Goal: Information Seeking & Learning: Learn about a topic

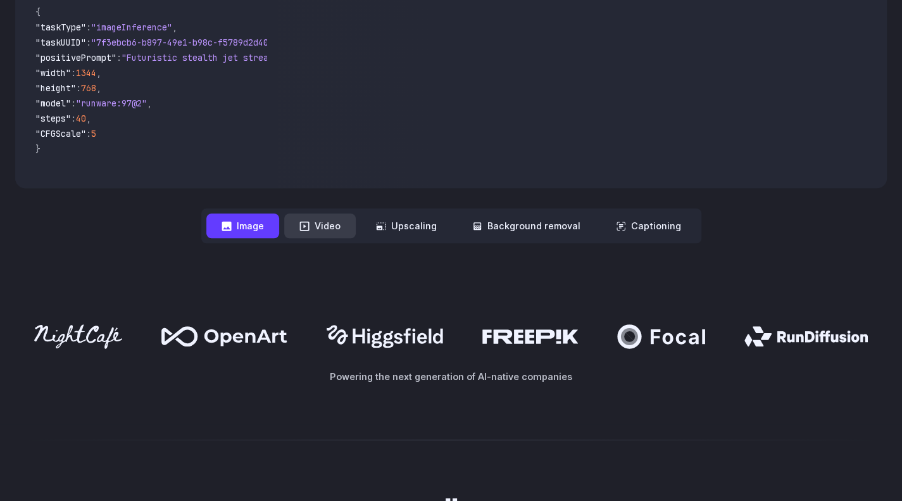
click at [346, 228] on button "Video" at bounding box center [320, 225] width 72 height 25
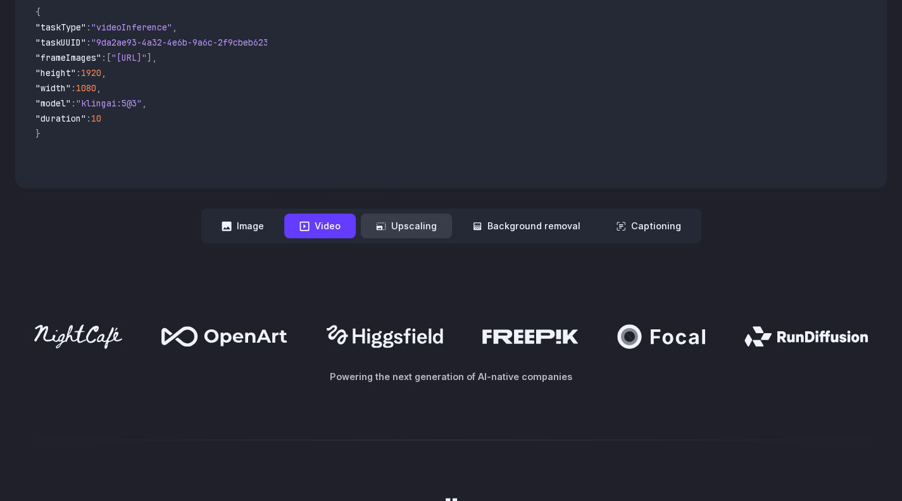
click at [415, 228] on button "Upscaling" at bounding box center [406, 225] width 91 height 25
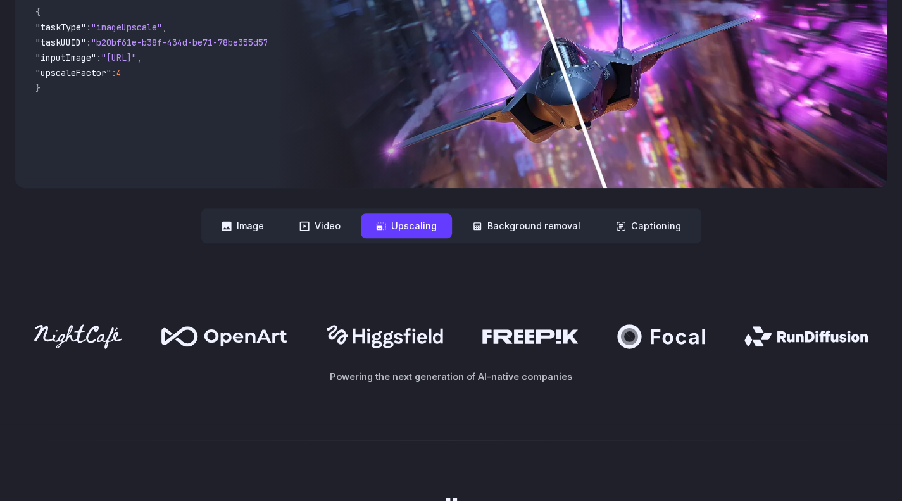
click at [494, 253] on div "**********" at bounding box center [451, 114] width 902 height 339
click at [517, 235] on button "Background removal" at bounding box center [526, 225] width 139 height 25
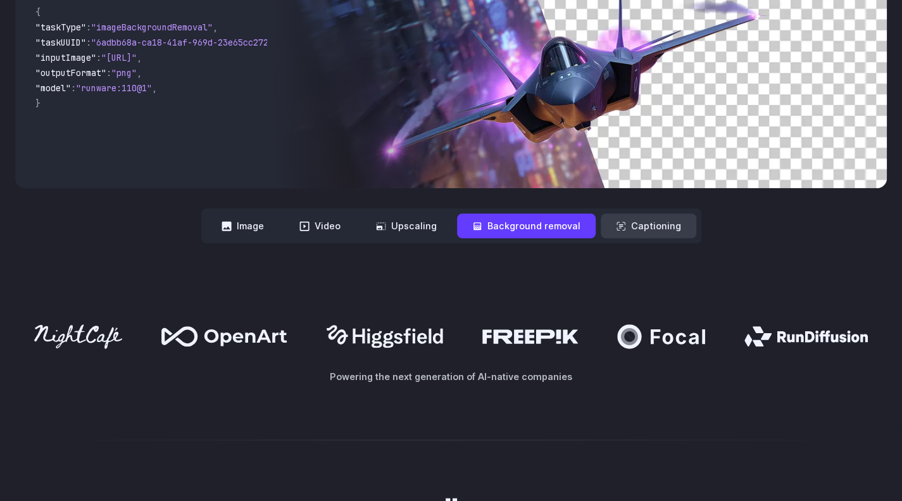
click at [604, 225] on button "Captioning" at bounding box center [649, 225] width 96 height 25
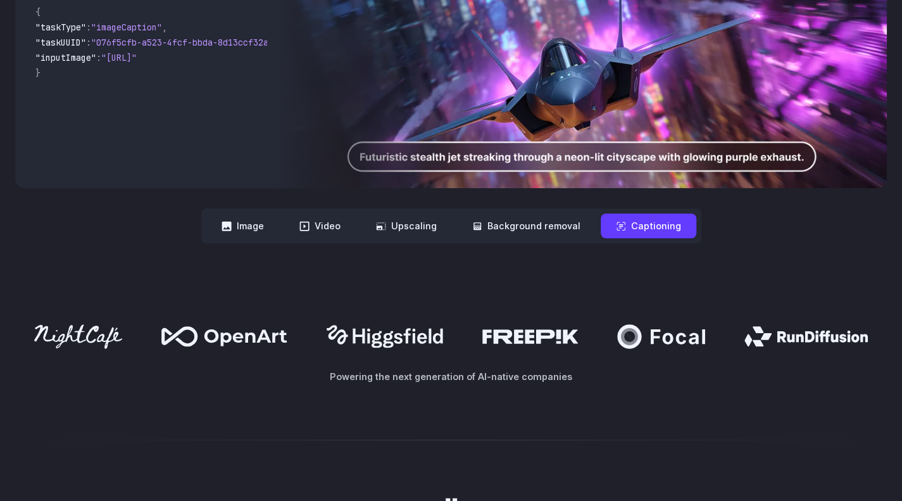
scroll to position [433, 0]
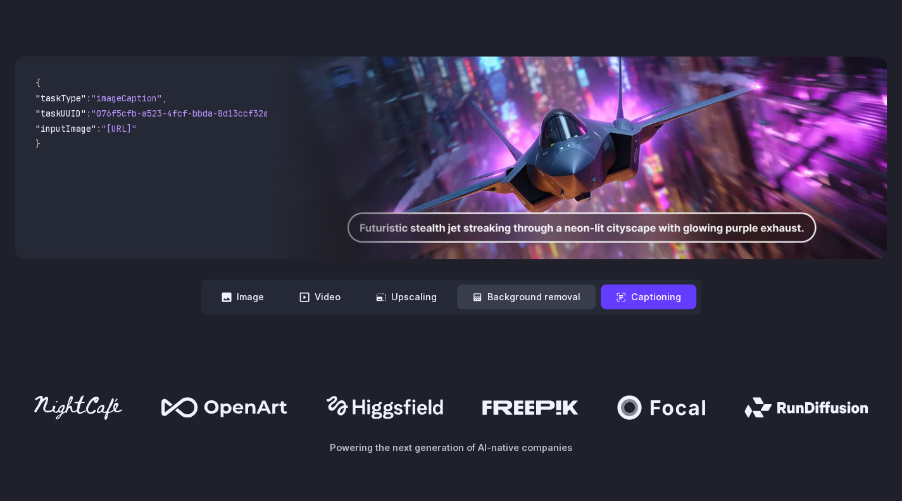
click at [521, 287] on button "Background removal" at bounding box center [526, 296] width 139 height 25
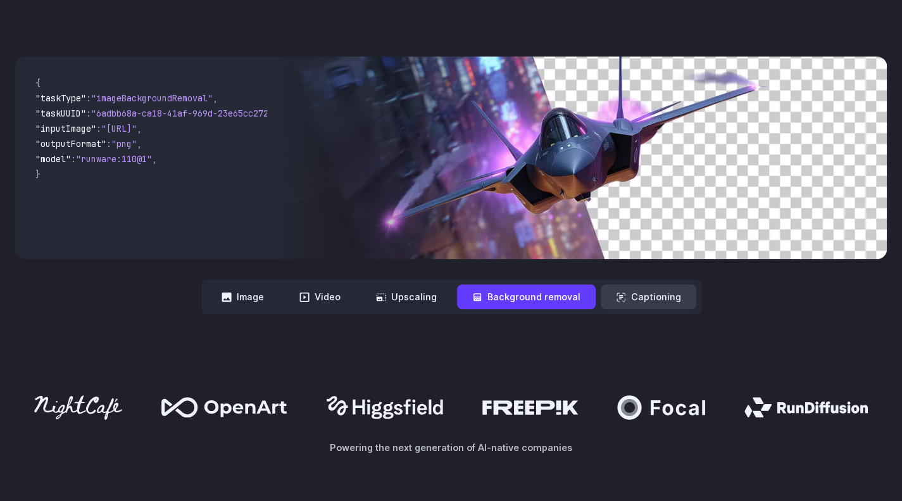
click at [616, 294] on icon at bounding box center [621, 297] width 10 height 10
click at [636, 313] on nav "**********" at bounding box center [451, 296] width 500 height 35
click at [641, 308] on button "Captioning" at bounding box center [649, 296] width 96 height 25
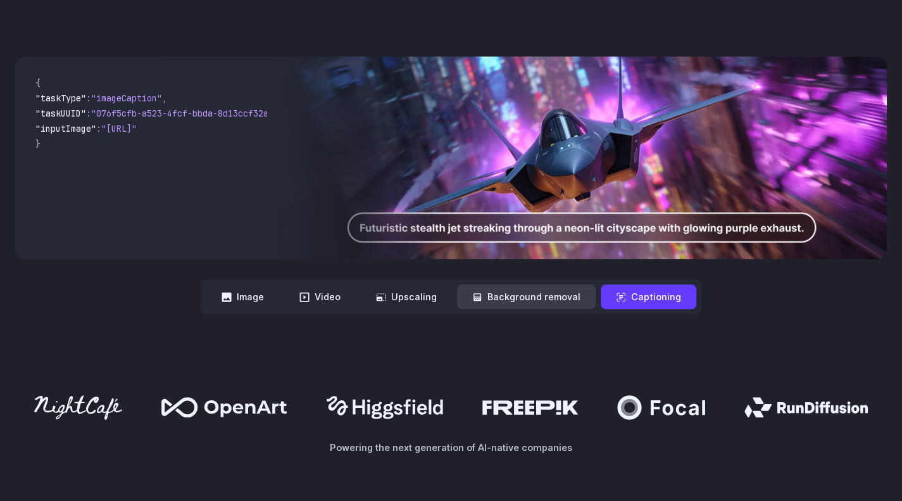
click at [582, 305] on button "Background removal" at bounding box center [526, 296] width 139 height 25
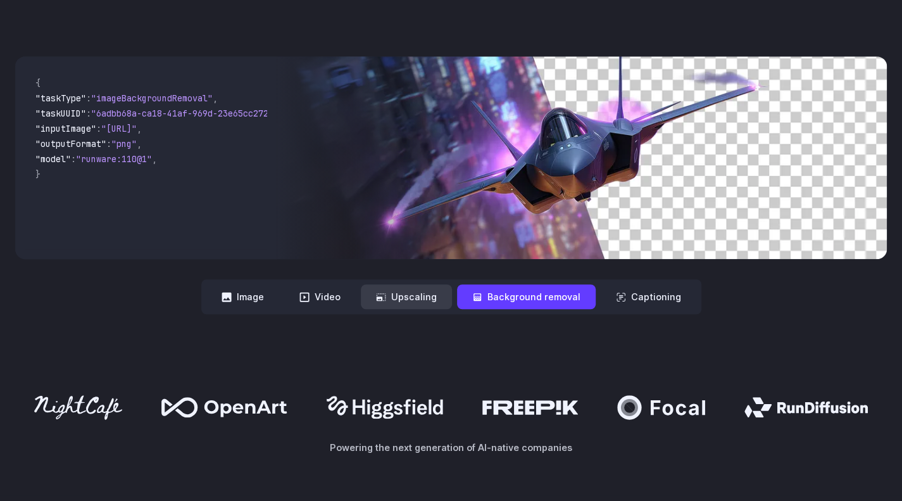
click at [444, 301] on button "Upscaling" at bounding box center [406, 296] width 91 height 25
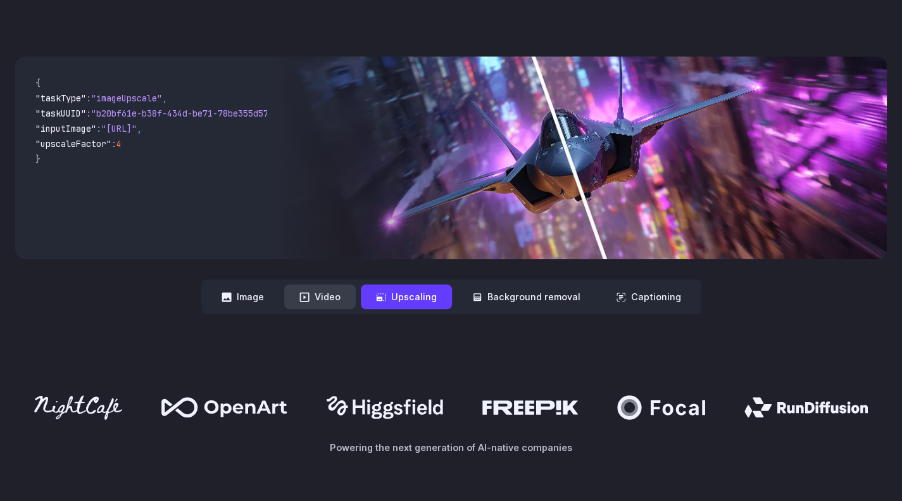
click at [329, 302] on button "Video" at bounding box center [320, 296] width 72 height 25
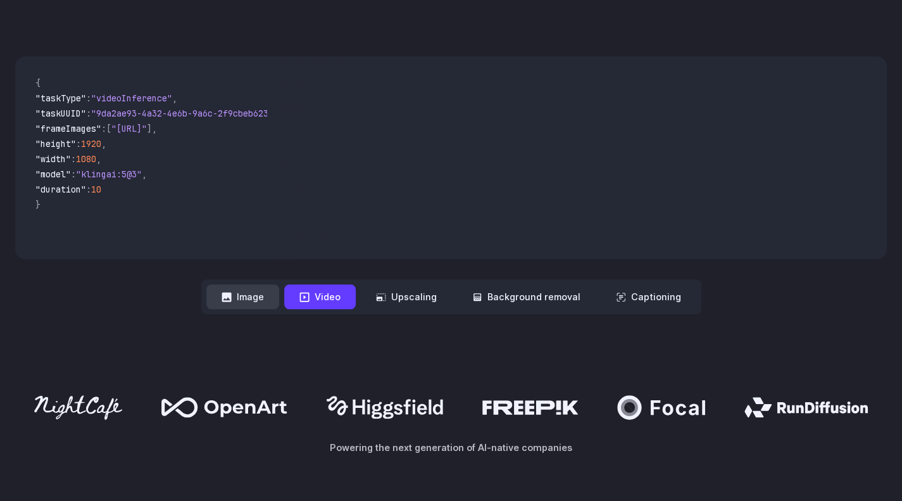
click at [265, 299] on button "Image" at bounding box center [242, 296] width 73 height 25
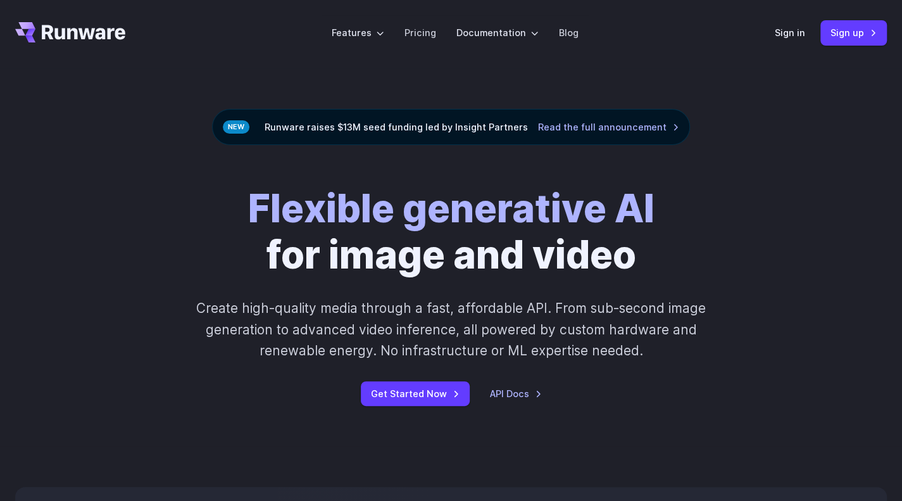
scroll to position [0, 0]
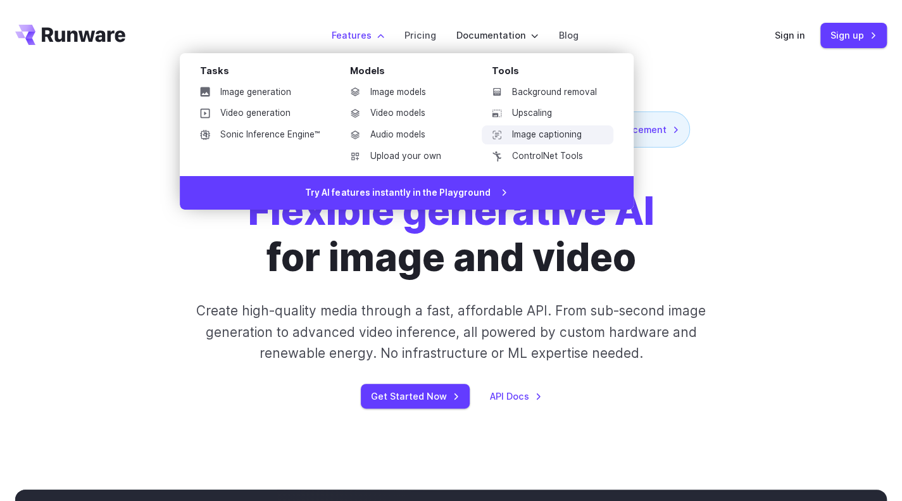
click at [549, 134] on link "Image captioning" at bounding box center [548, 134] width 132 height 19
